Goal: Task Accomplishment & Management: Complete application form

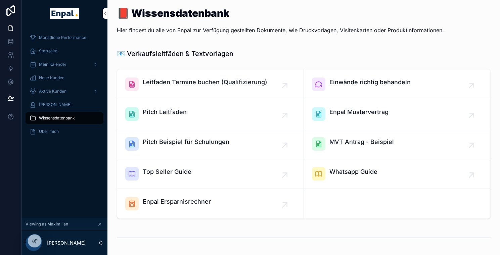
scroll to position [376, 0]
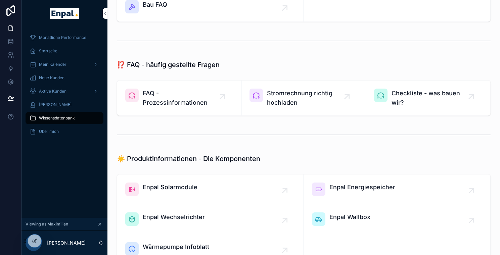
click at [0, 0] on icon at bounding box center [0, 0] width 0 height 0
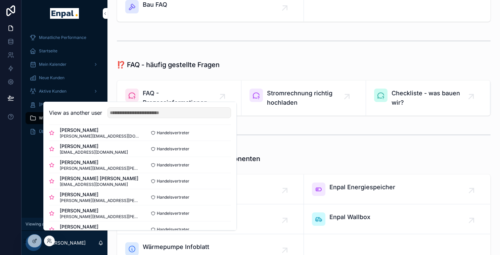
scroll to position [86, 0]
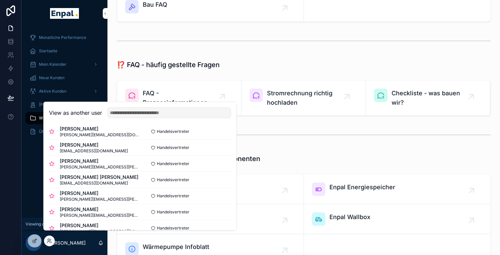
click at [0, 0] on button "Select" at bounding box center [0, 0] width 0 height 0
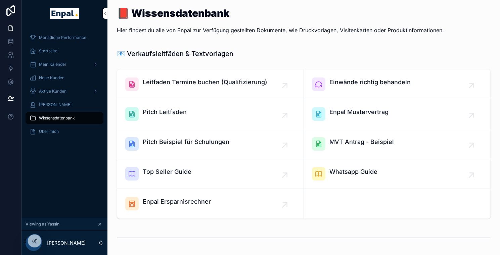
click at [0, 0] on div at bounding box center [0, 0] width 0 height 0
click at [0, 0] on icon at bounding box center [0, 0] width 0 height 0
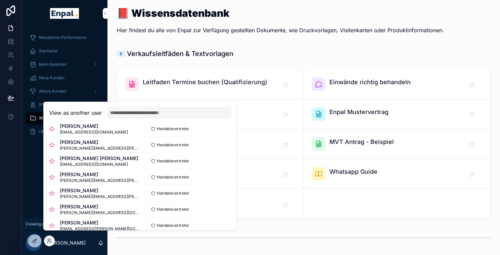
scroll to position [117, 0]
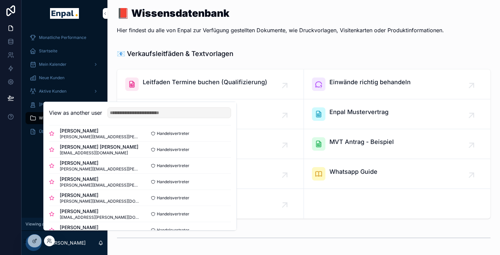
click at [0, 0] on button "Select" at bounding box center [0, 0] width 0 height 0
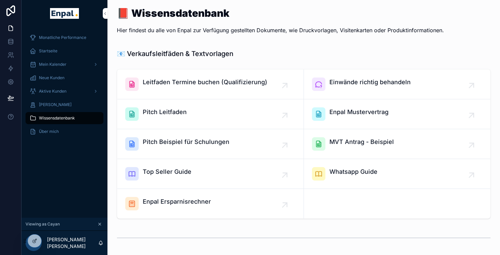
click at [54, 93] on span "Aktive Kunden" at bounding box center [53, 91] width 28 height 5
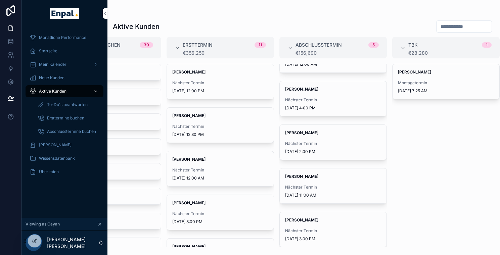
scroll to position [32, 0]
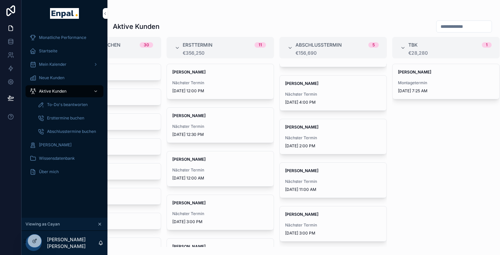
click at [324, 177] on div "Barbara Kassner Nächster Termin 10/8/2025 11:00 AM" at bounding box center [333, 180] width 107 height 35
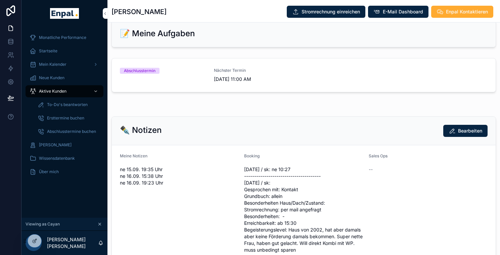
scroll to position [549, 0]
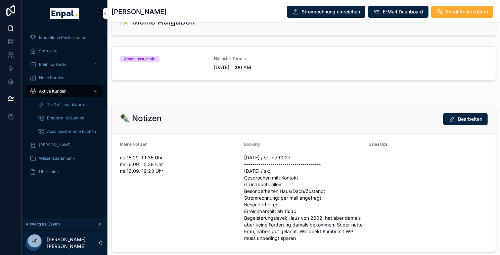
click at [287, 78] on link "Abschlusstermin Nächster Termin 10/8/2025 11:00 AM" at bounding box center [304, 64] width 384 height 34
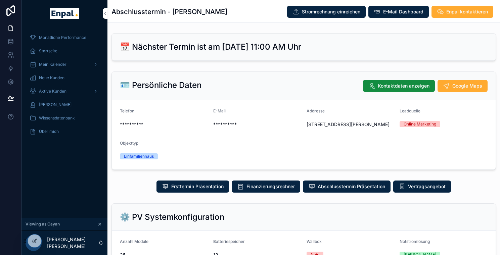
scroll to position [278, 0]
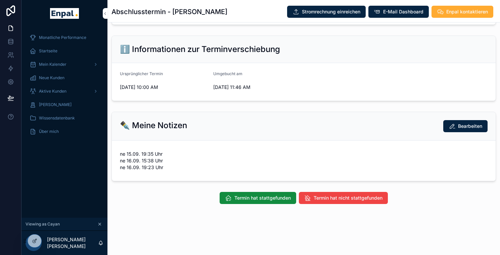
click at [266, 202] on span "Termin hat stattgefunden" at bounding box center [263, 198] width 56 height 7
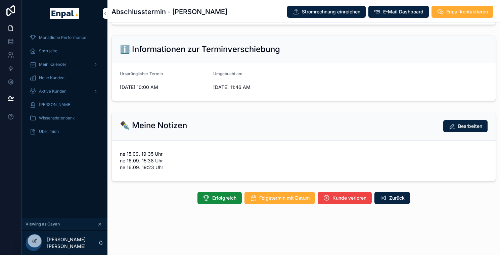
click at [221, 202] on span "Erfolgreich" at bounding box center [224, 198] width 24 height 7
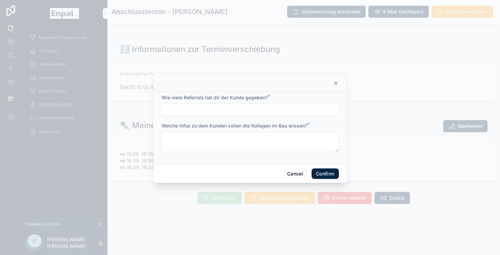
click at [258, 110] on input "text" at bounding box center [250, 109] width 177 height 9
type input "***"
click at [221, 142] on textarea at bounding box center [250, 142] width 177 height 20
type textarea "*"
click at [328, 174] on button "Confirm" at bounding box center [325, 174] width 27 height 11
